Goal: Browse casually

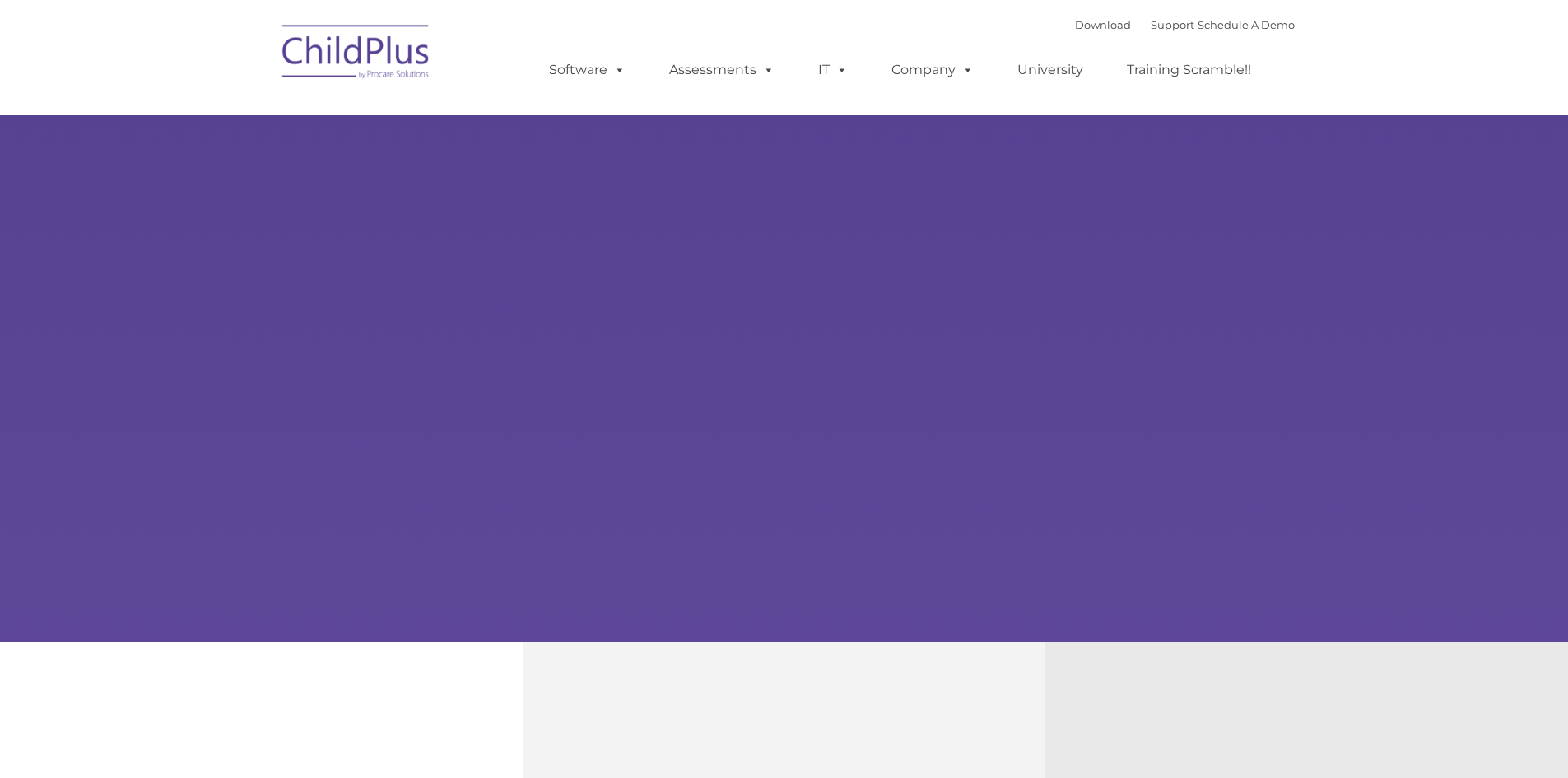
type input ""
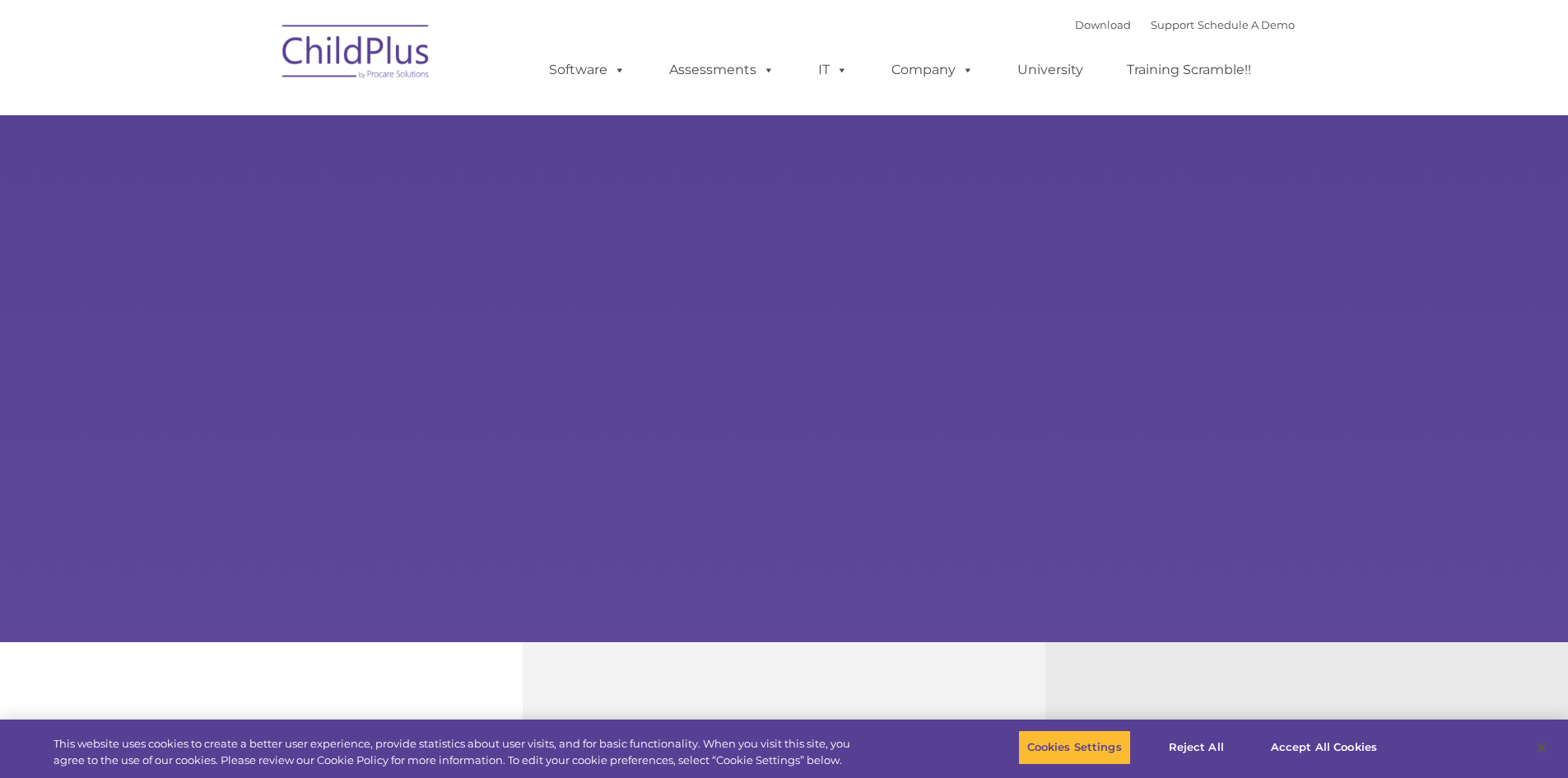
select select "MEDIUM"
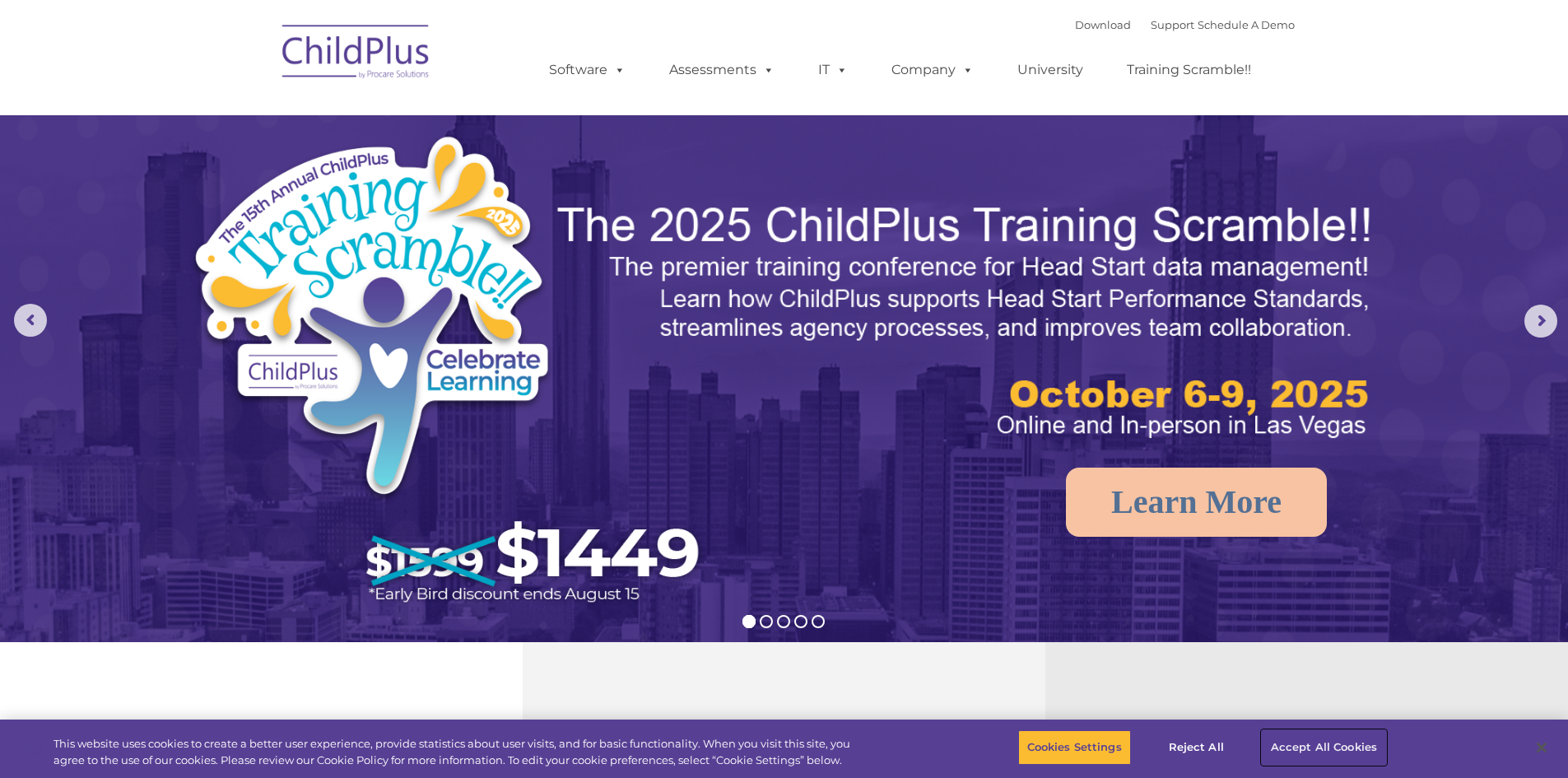
click at [1310, 751] on button "Accept All Cookies" at bounding box center [1324, 747] width 124 height 35
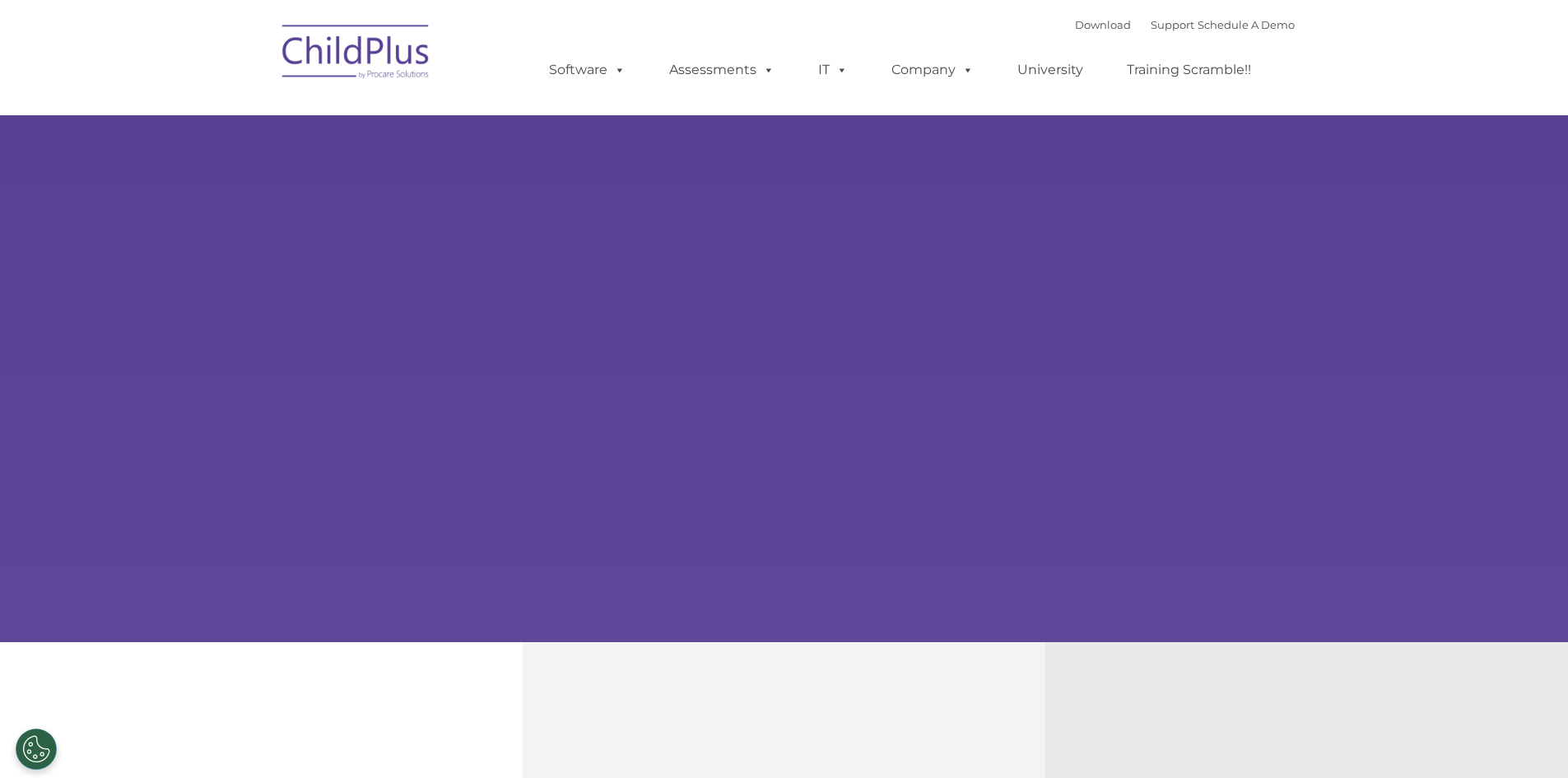
type input ""
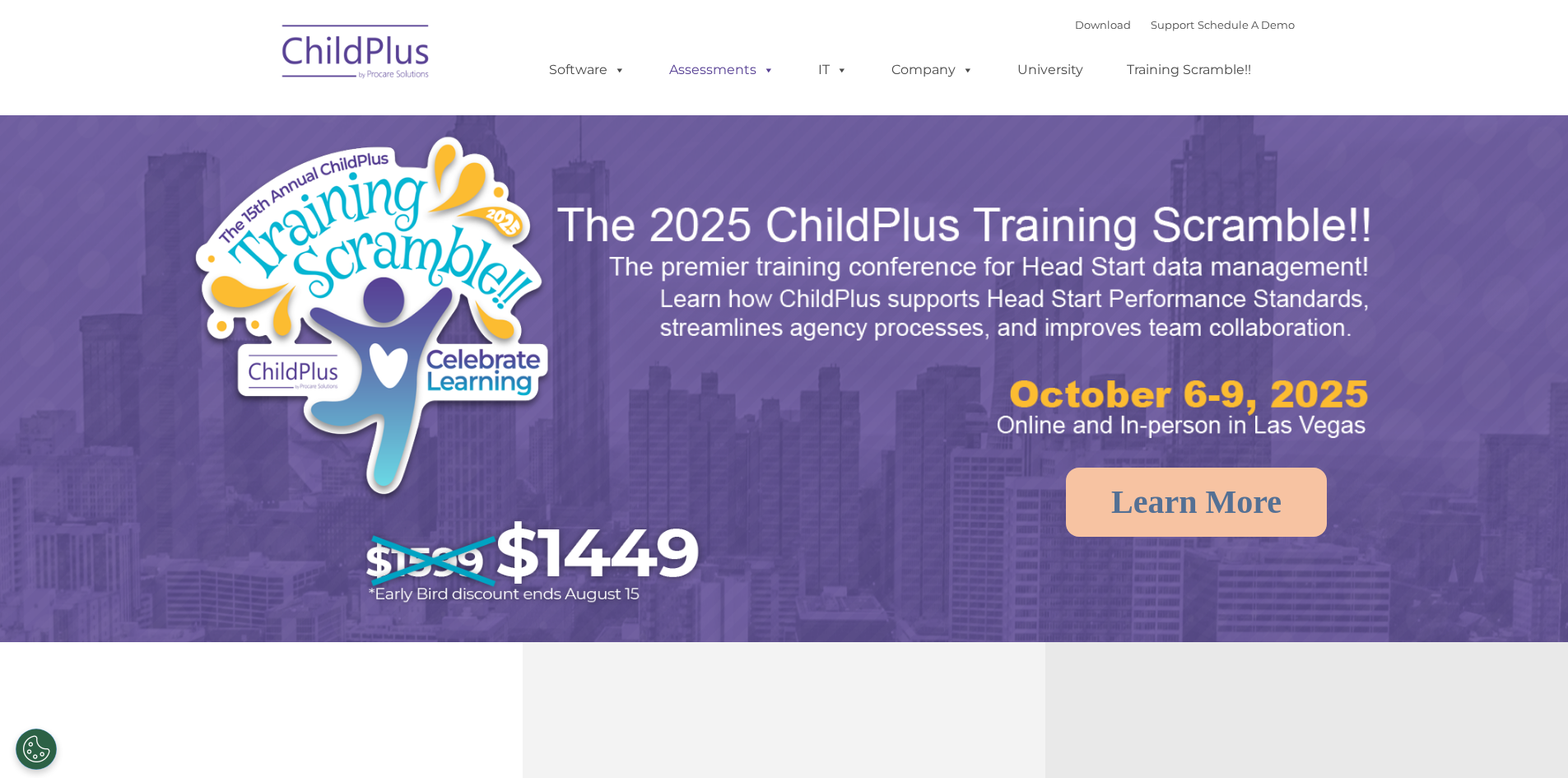
select select "MEDIUM"
